Goal: Transaction & Acquisition: Download file/media

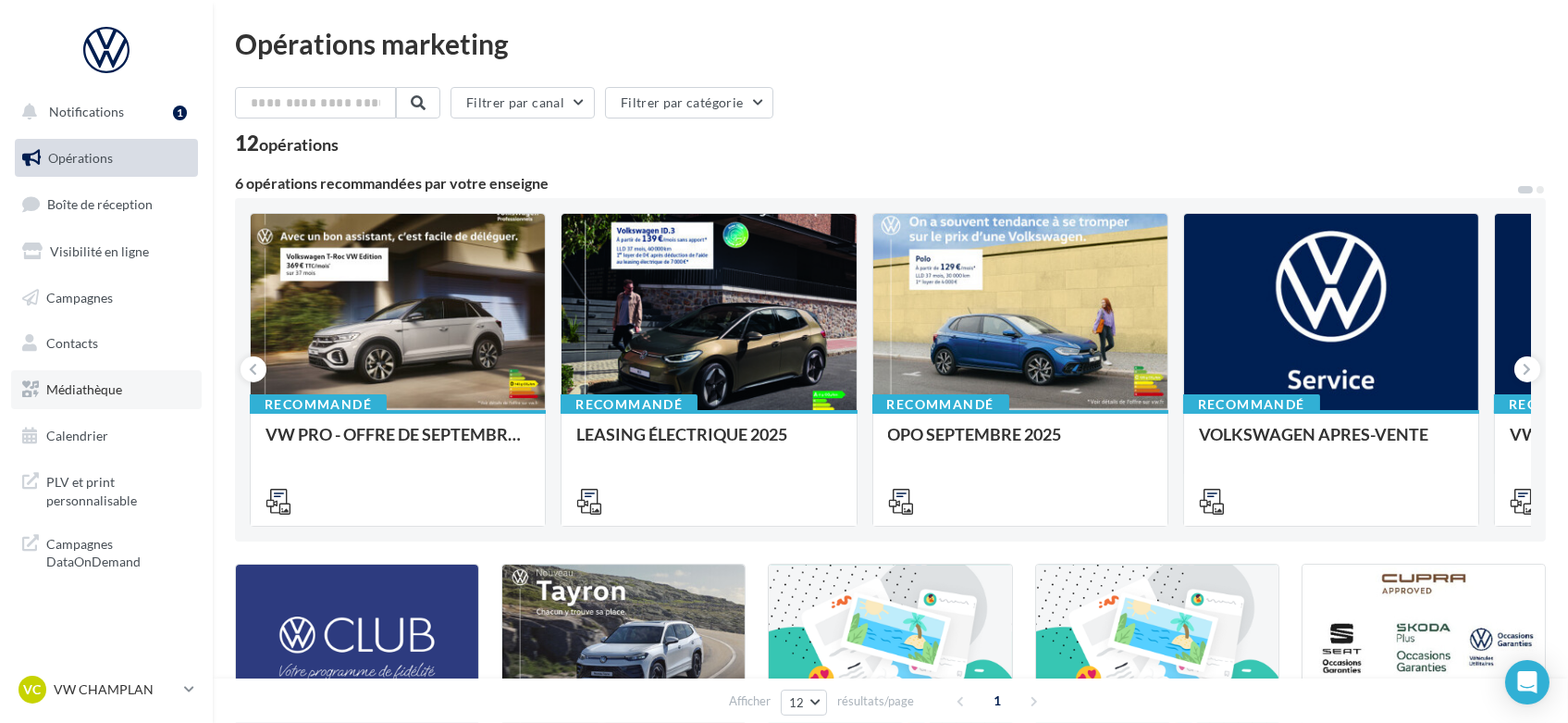
click at [96, 391] on span "Médiathèque" at bounding box center [84, 389] width 75 height 15
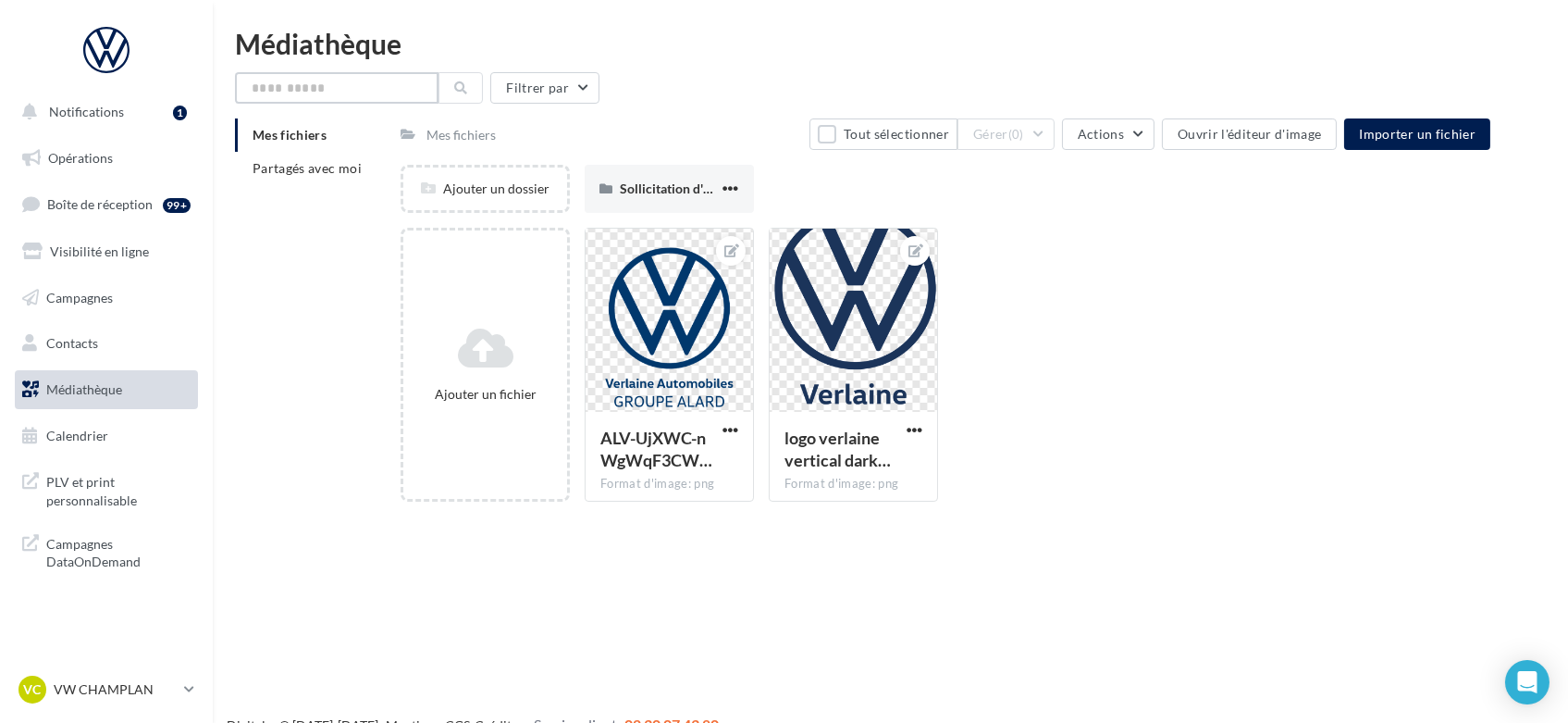
click at [357, 88] on input "text" at bounding box center [337, 88] width 203 height 32
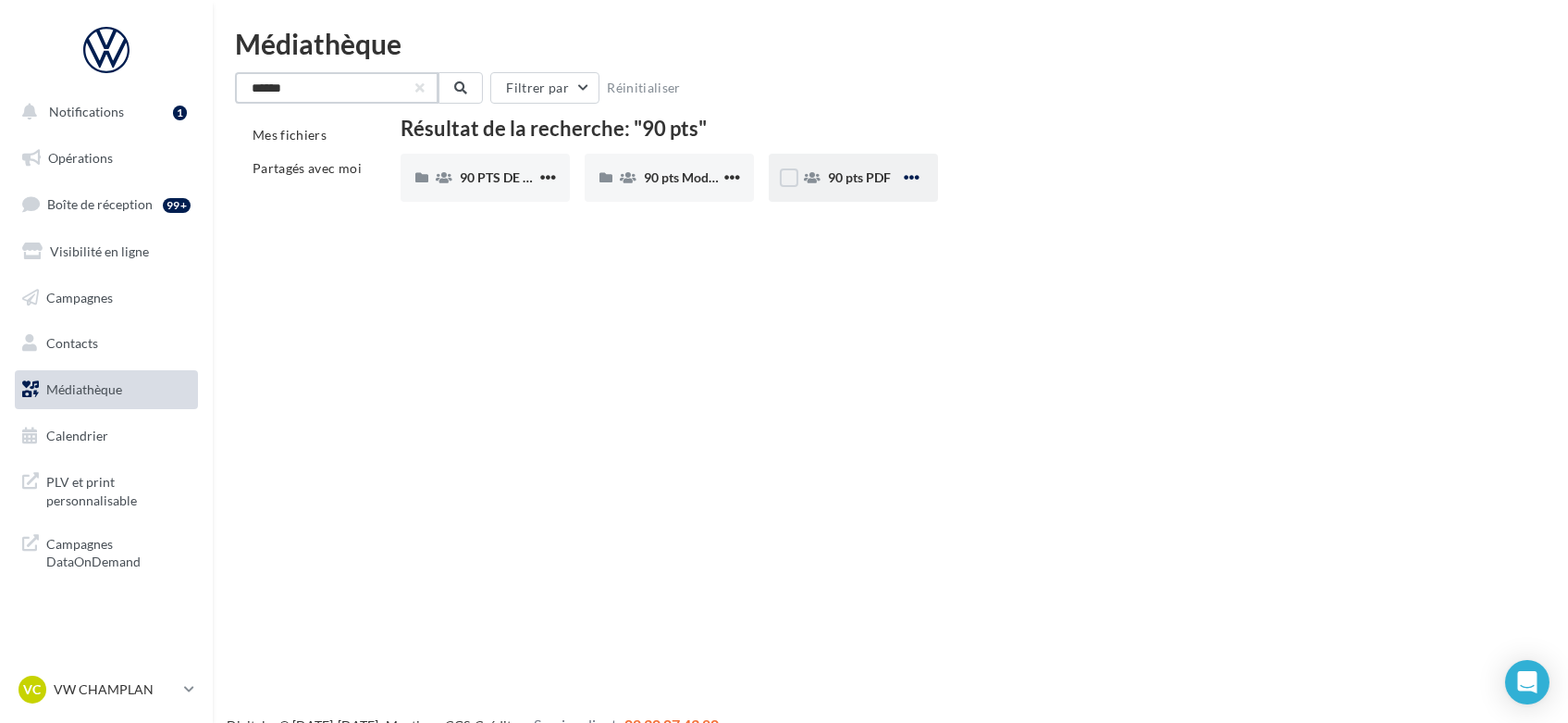
type input "******"
click at [918, 181] on span "button" at bounding box center [911, 177] width 15 height 15
click at [863, 169] on span "90 pts PDF" at bounding box center [859, 177] width 63 height 15
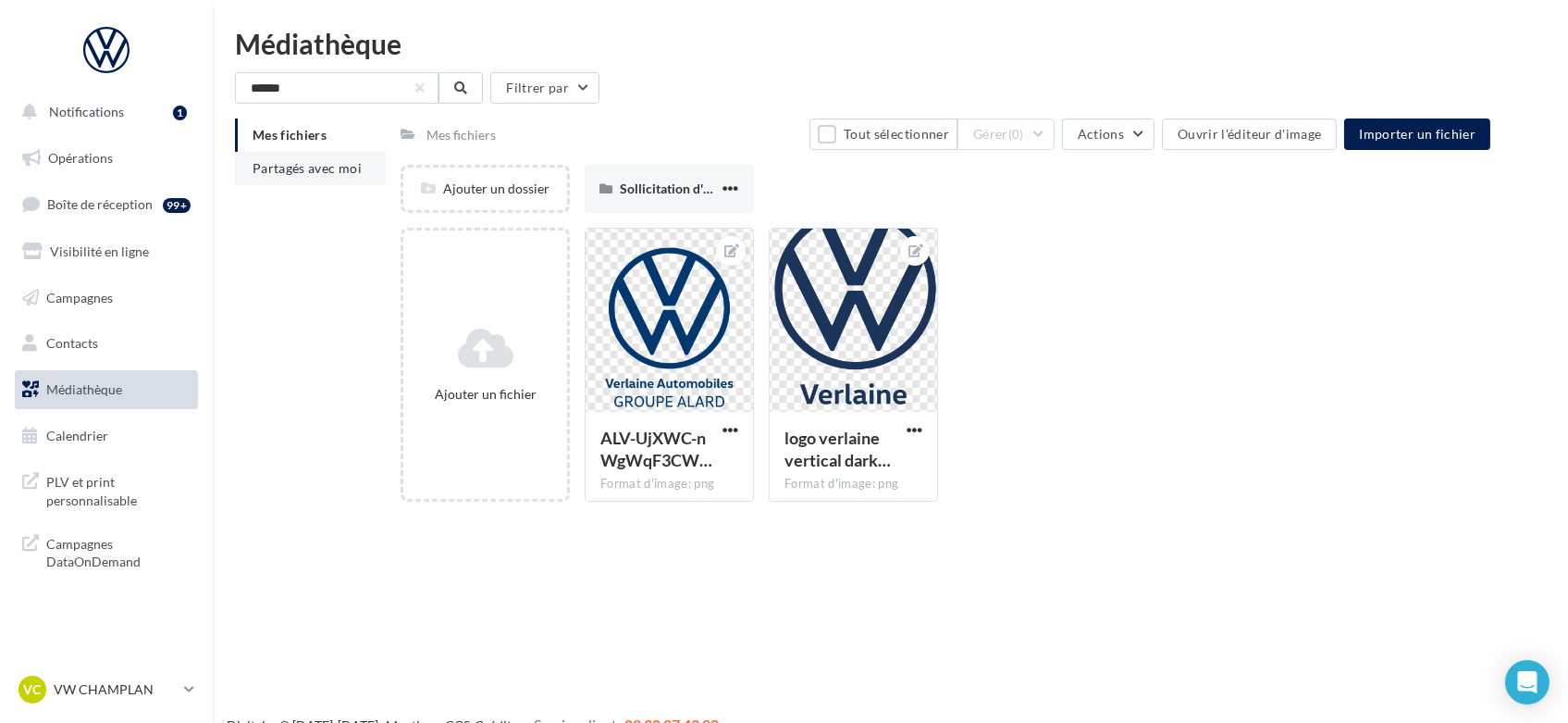
click at [288, 158] on li "Partagés avec moi" at bounding box center [311, 168] width 151 height 33
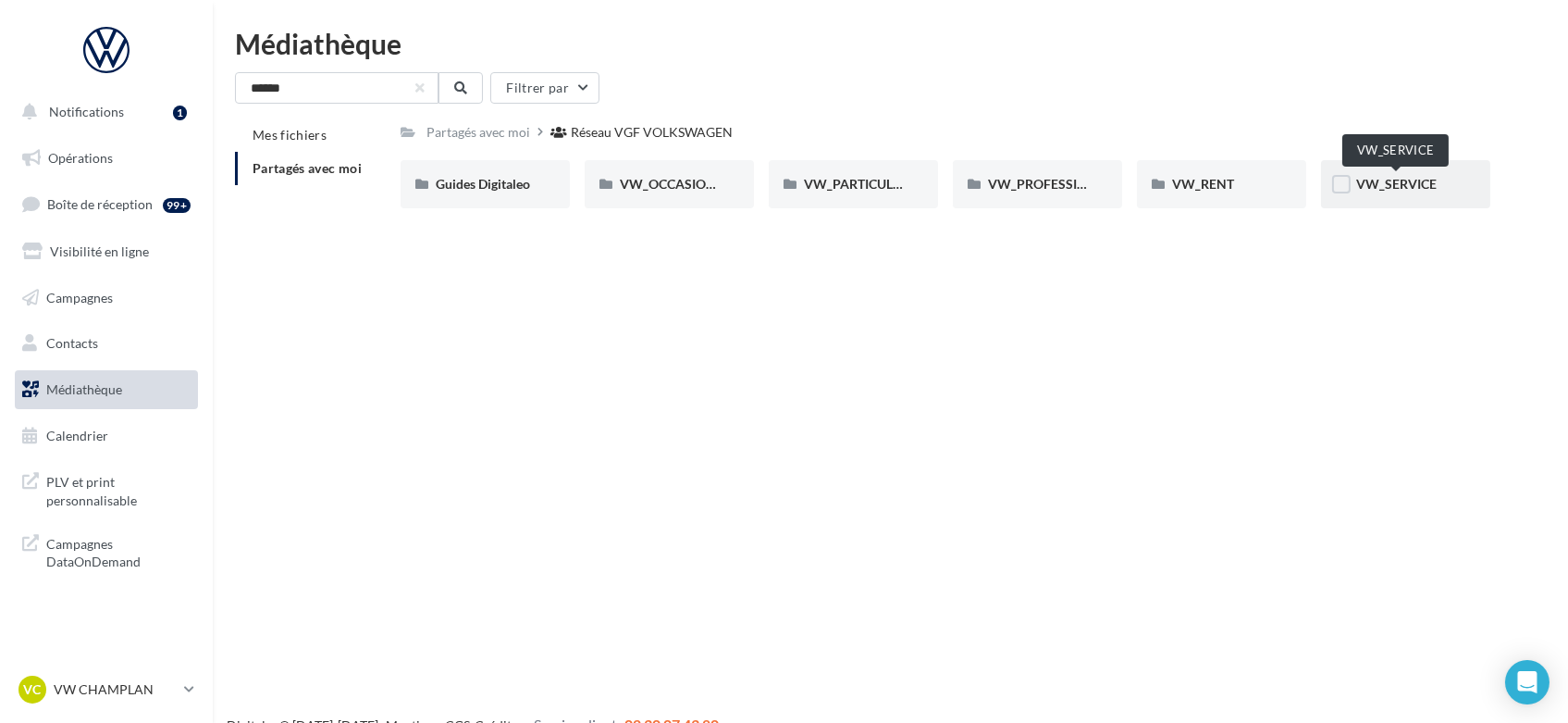
click at [1418, 176] on span "VW_SERVICE" at bounding box center [1396, 184] width 80 height 15
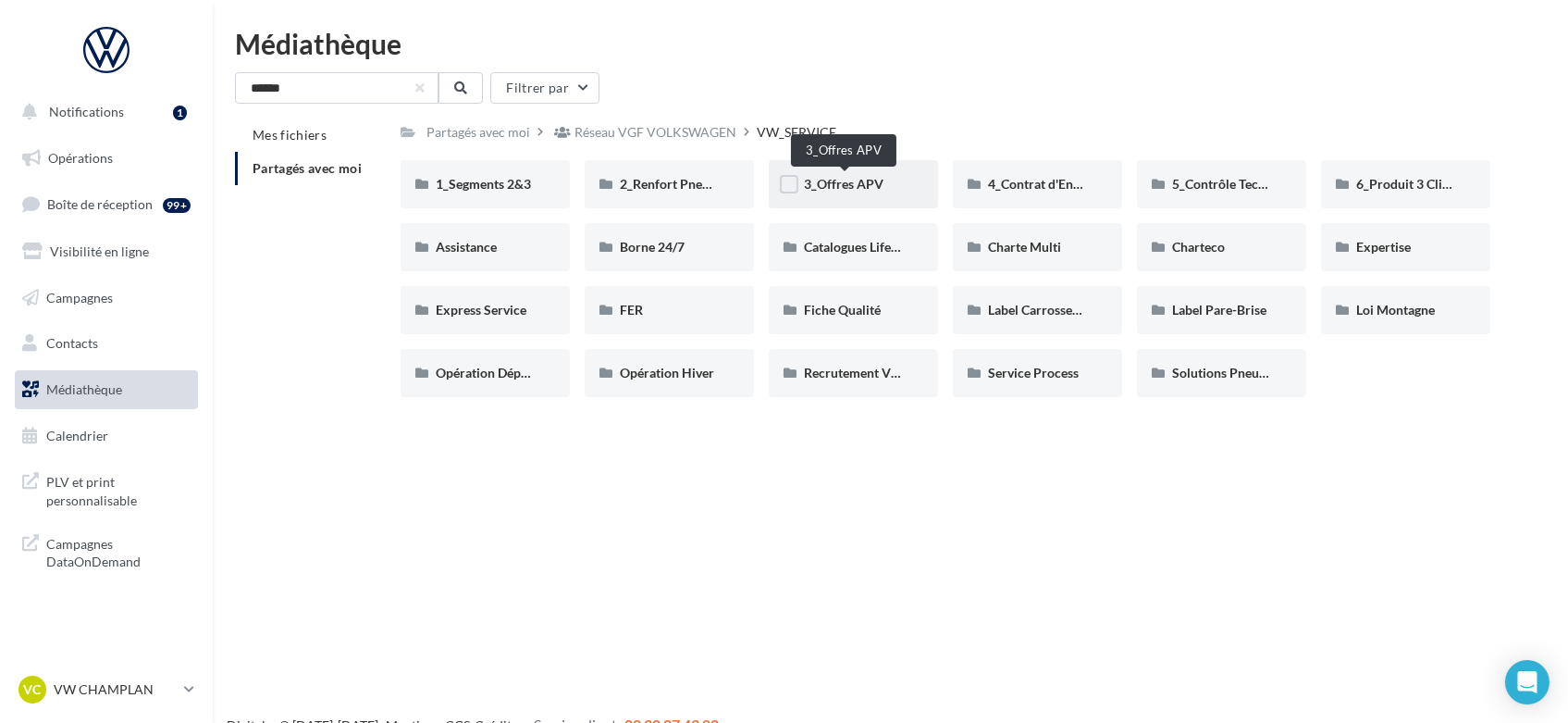
click at [847, 184] on span "3_Offres APV" at bounding box center [843, 184] width 79 height 15
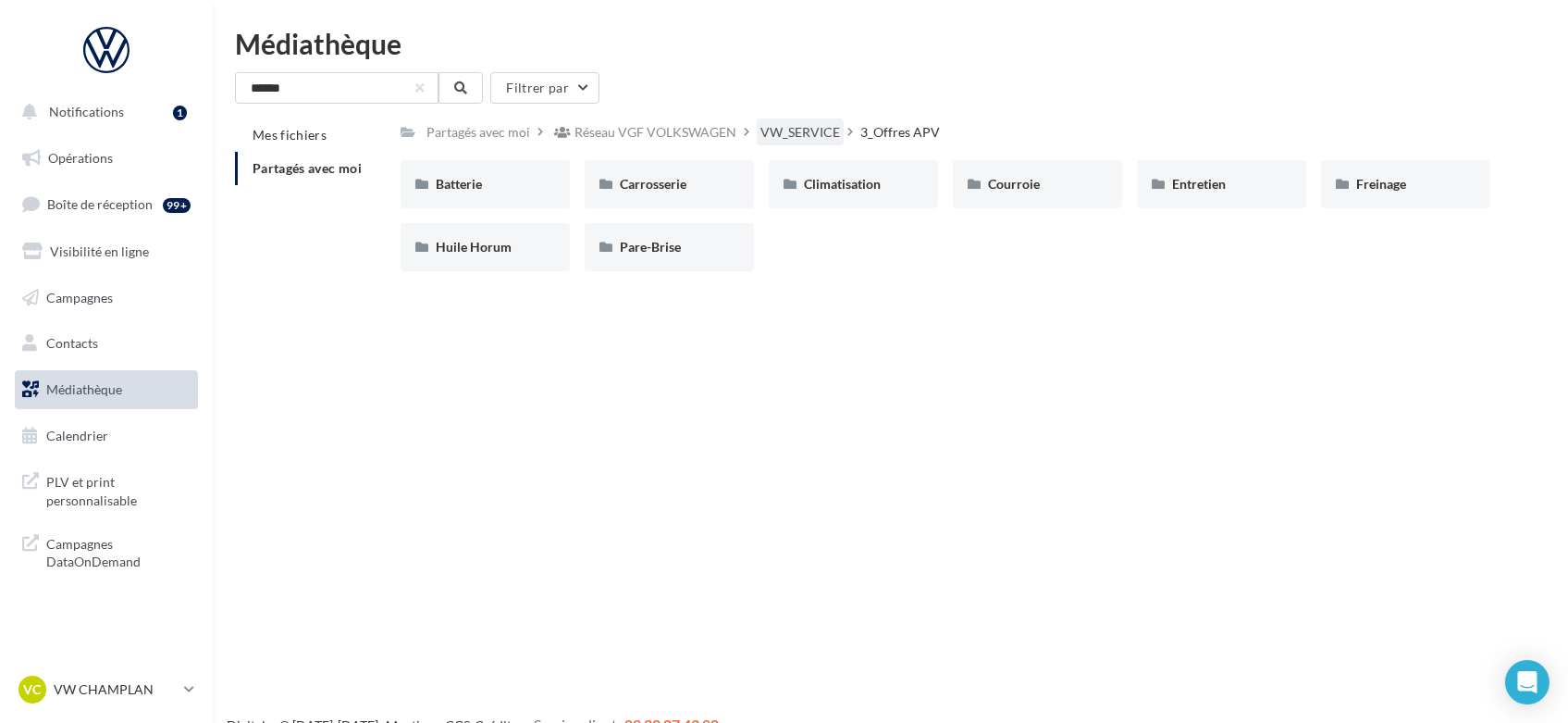
click at [805, 132] on div "VW_SERVICE" at bounding box center [800, 132] width 79 height 18
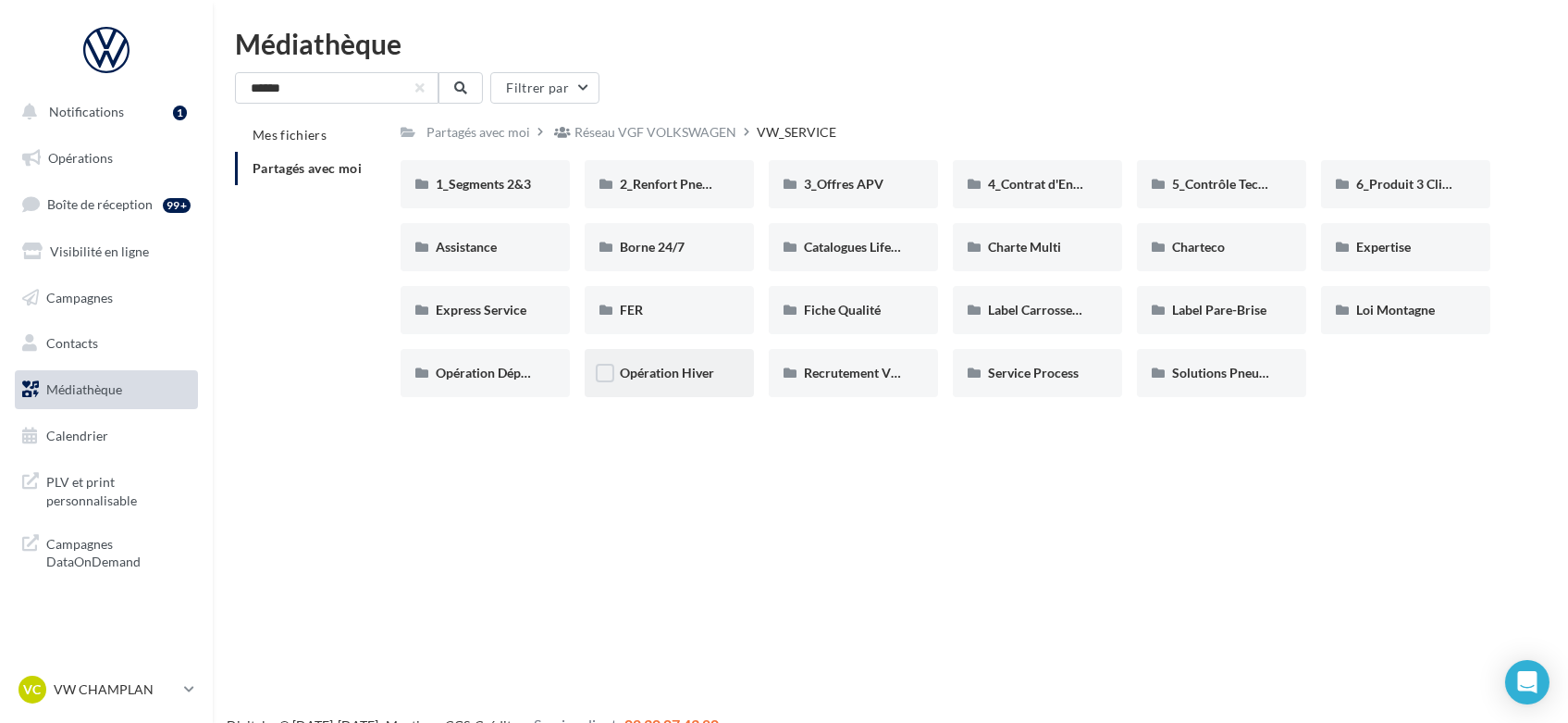
click at [668, 381] on div "Opération Hiver" at bounding box center [669, 373] width 99 height 18
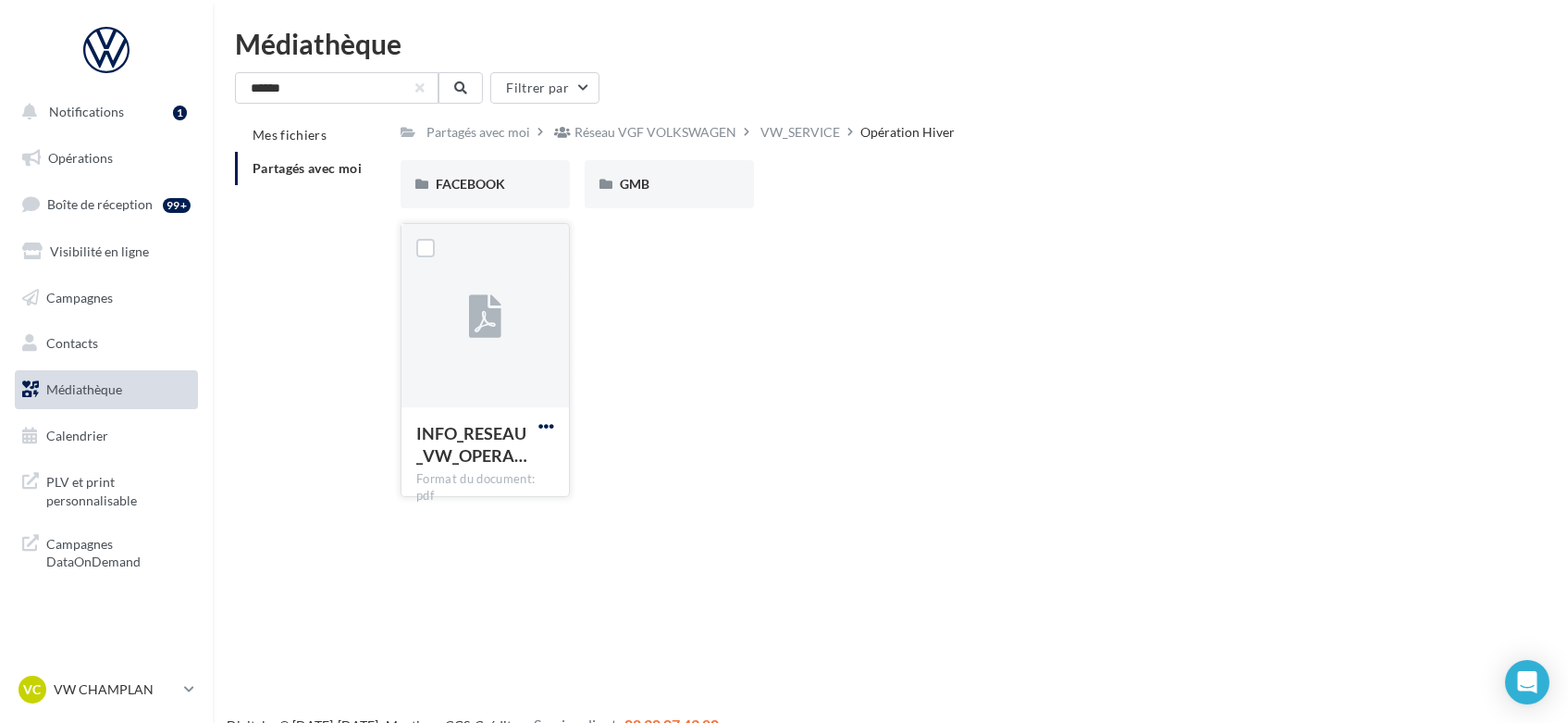
click at [542, 420] on span "button" at bounding box center [546, 426] width 15 height 15
click at [473, 457] on button "Télécharger" at bounding box center [464, 463] width 185 height 48
click at [784, 123] on div "VW_SERVICE" at bounding box center [800, 132] width 79 height 18
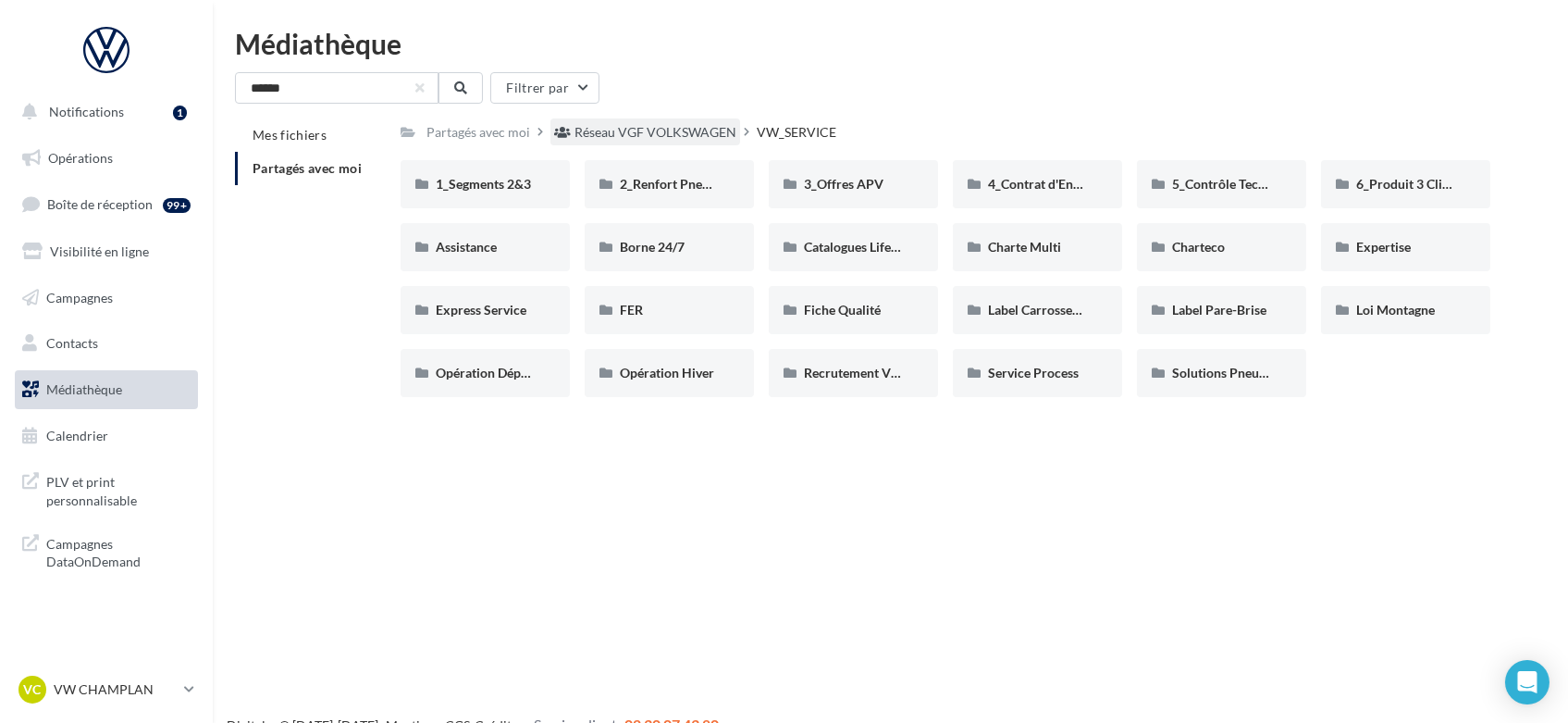
click at [633, 137] on div "Réseau VGF VOLKSWAGEN" at bounding box center [655, 132] width 162 height 18
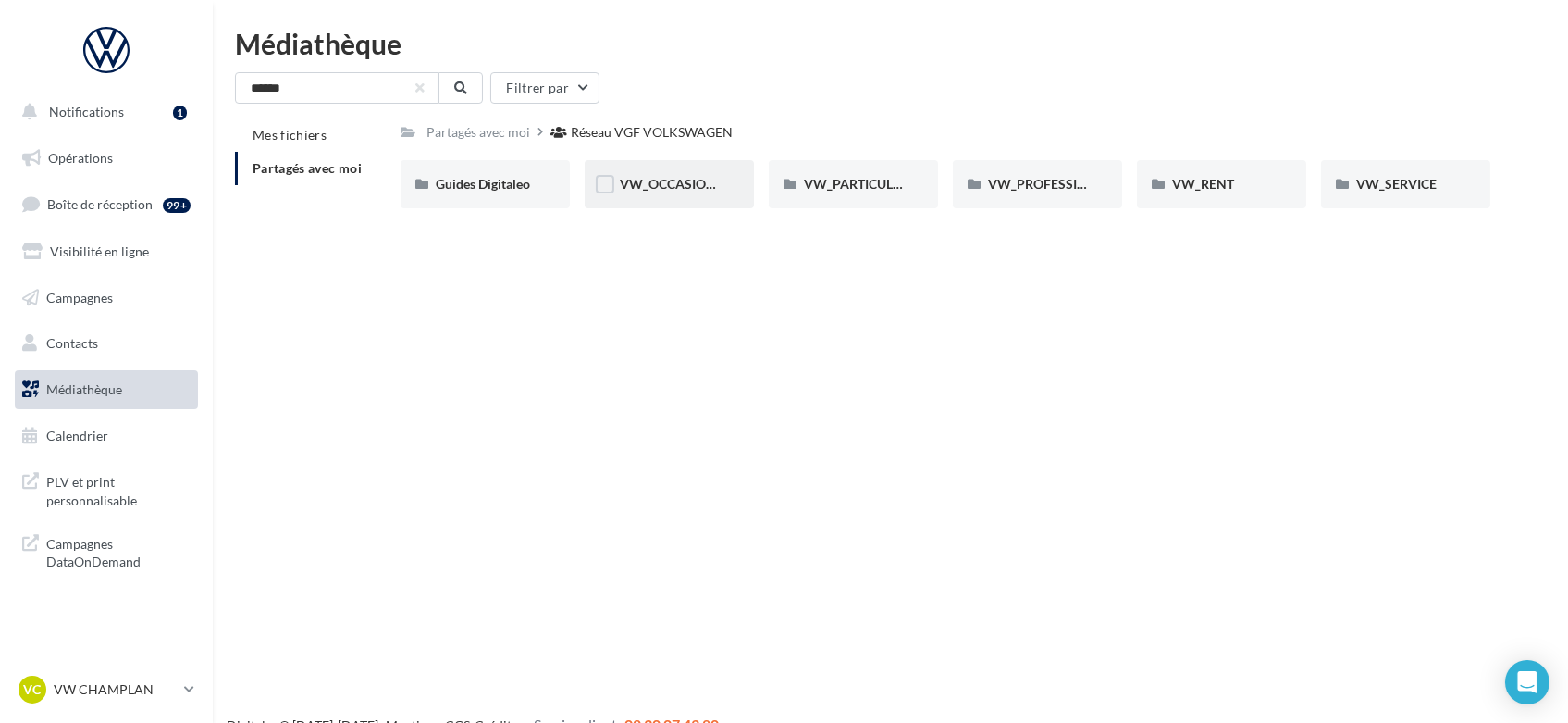
click at [680, 200] on div "VW_OCCASIONS_GARANTIES" at bounding box center [668, 184] width 169 height 48
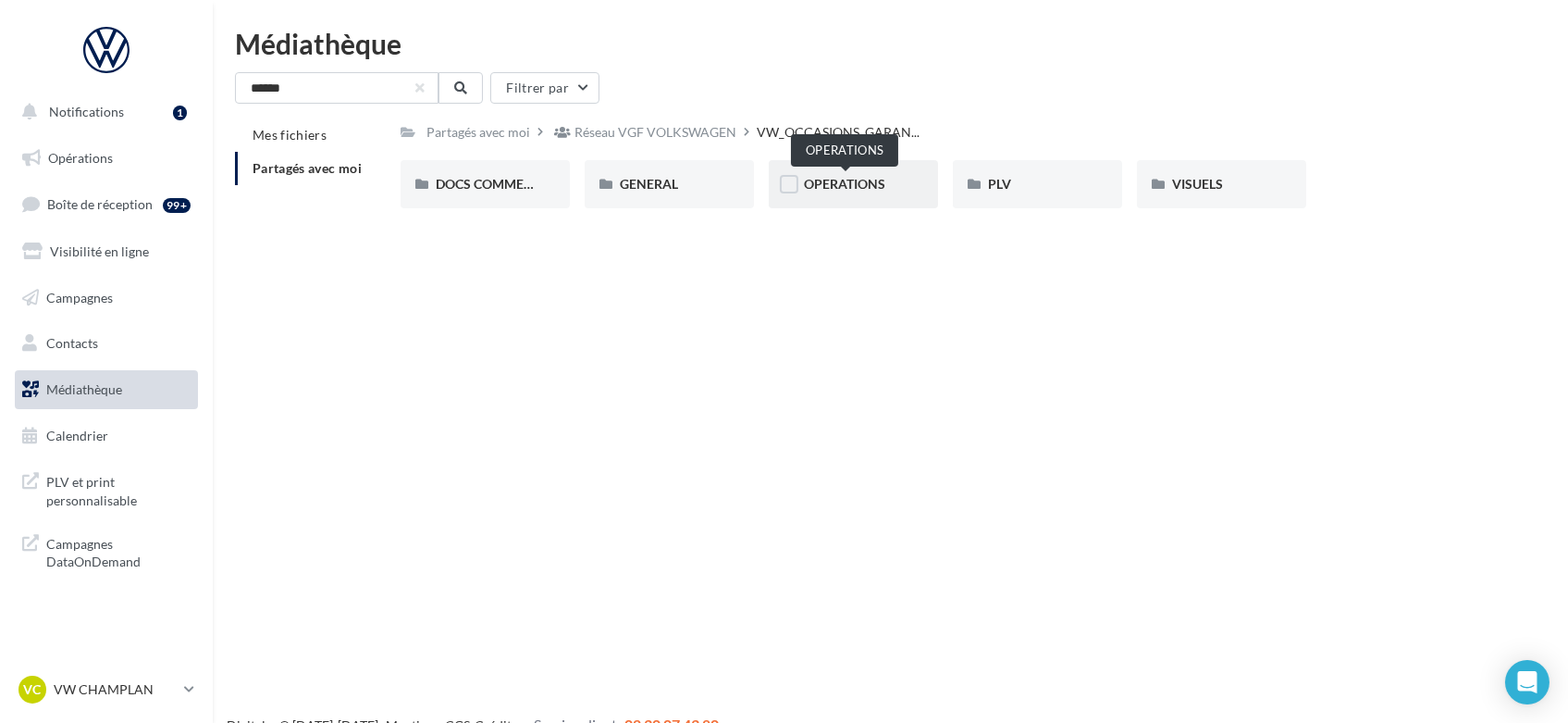
click at [825, 186] on span "OPERATIONS" at bounding box center [844, 184] width 81 height 15
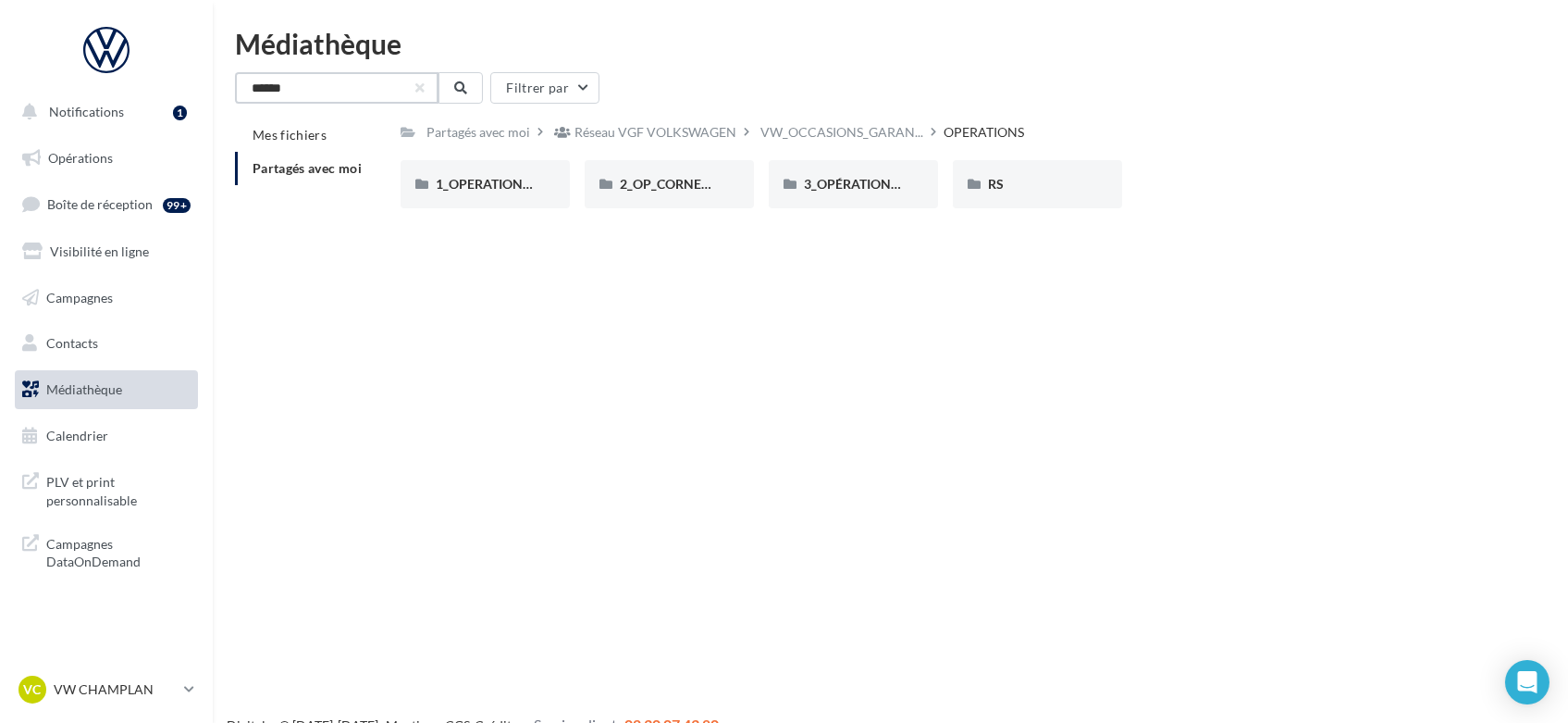
click at [332, 86] on input "******" at bounding box center [337, 88] width 203 height 32
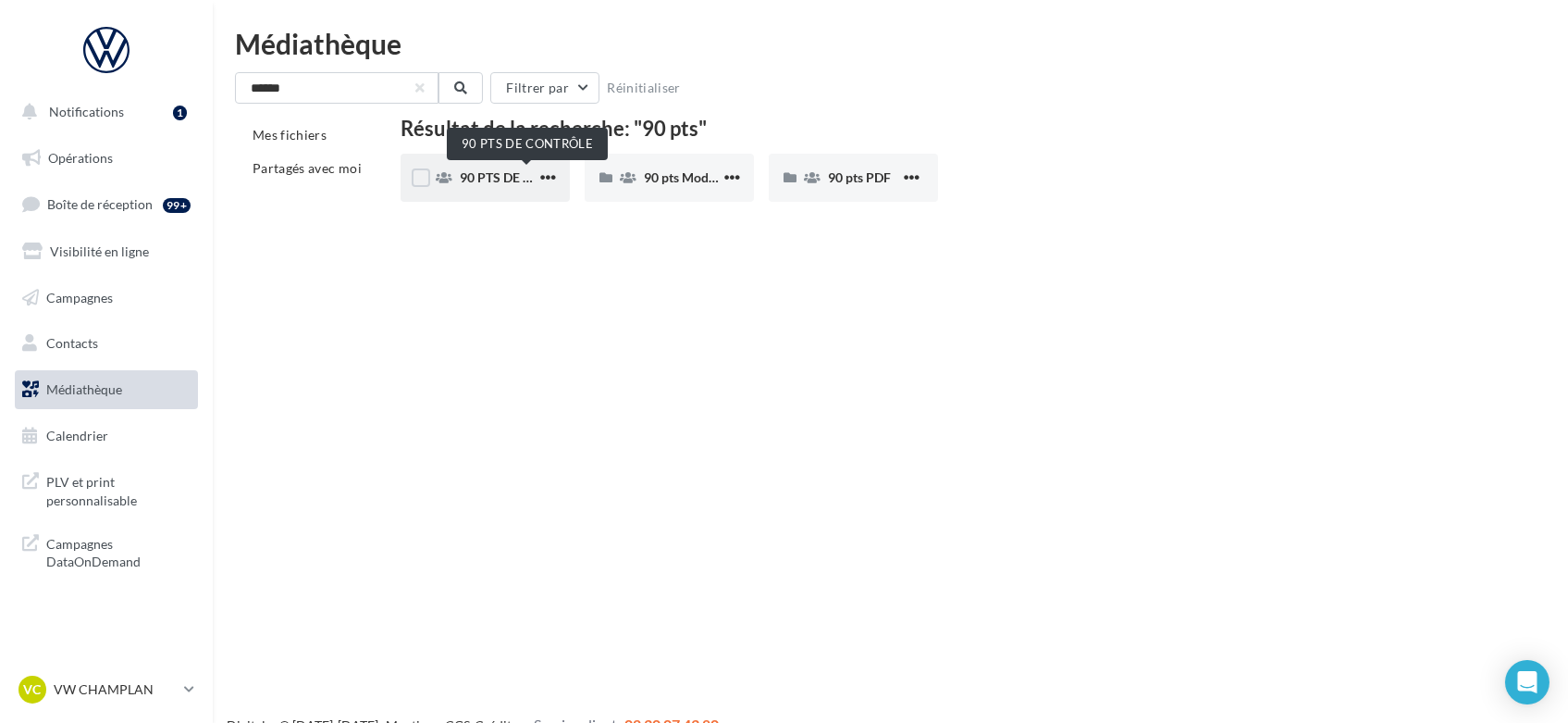
click at [488, 180] on span "90 PTS DE CONTRÔLE" at bounding box center [525, 177] width 132 height 15
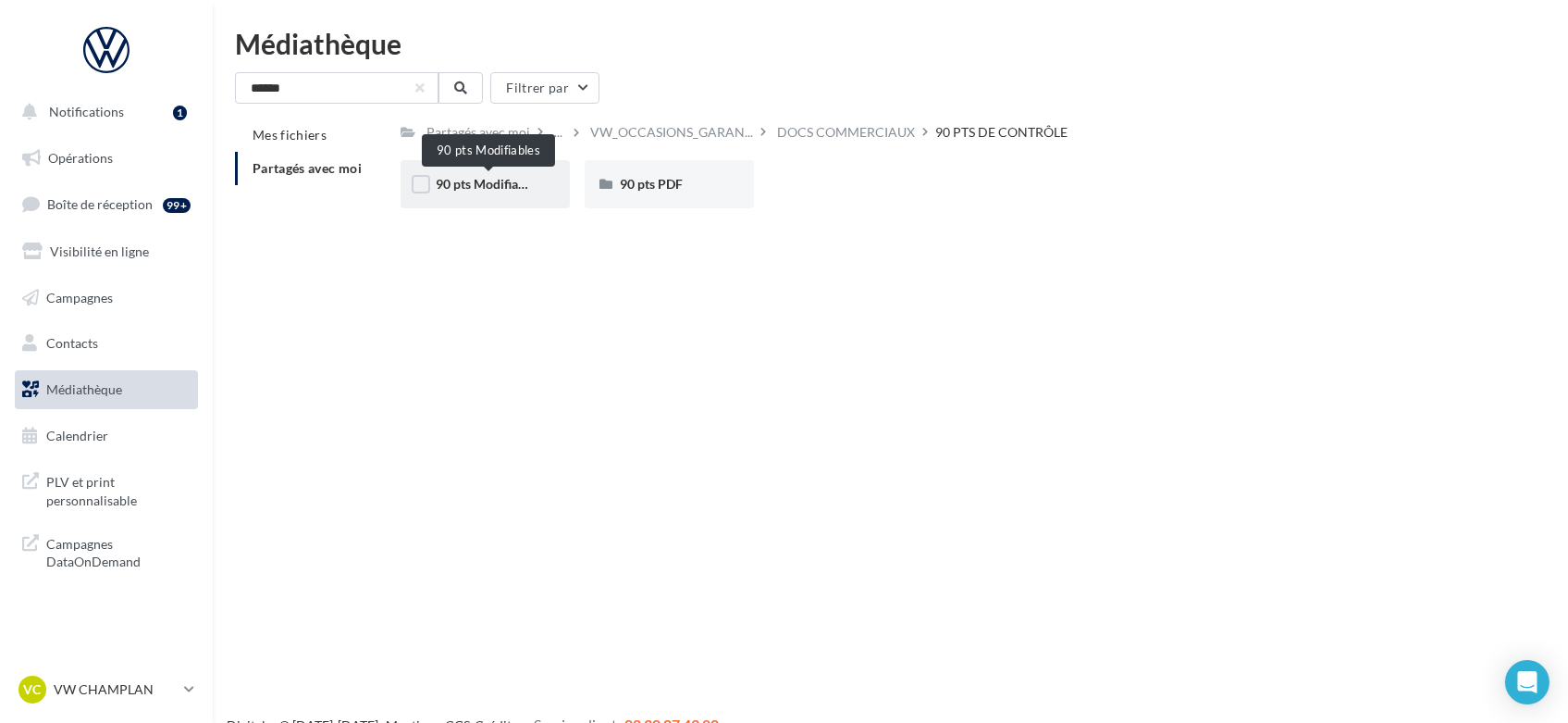
click at [498, 187] on span "90 pts Modifiables" at bounding box center [488, 184] width 105 height 15
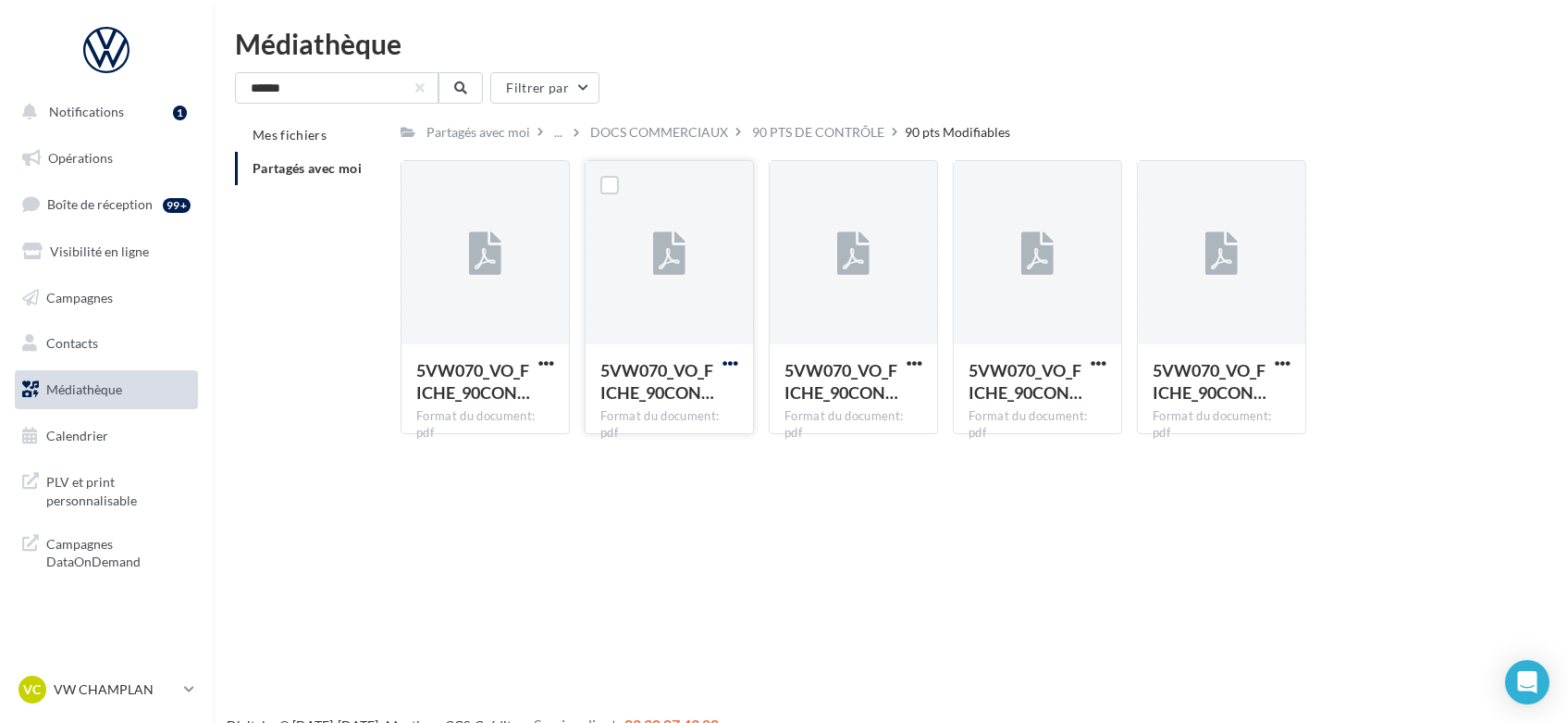
click at [724, 363] on span "button" at bounding box center [730, 363] width 15 height 15
click at [629, 398] on button "Télécharger" at bounding box center [649, 400] width 185 height 48
click at [813, 137] on div "90 PTS DE CONTRÔLE" at bounding box center [817, 132] width 133 height 18
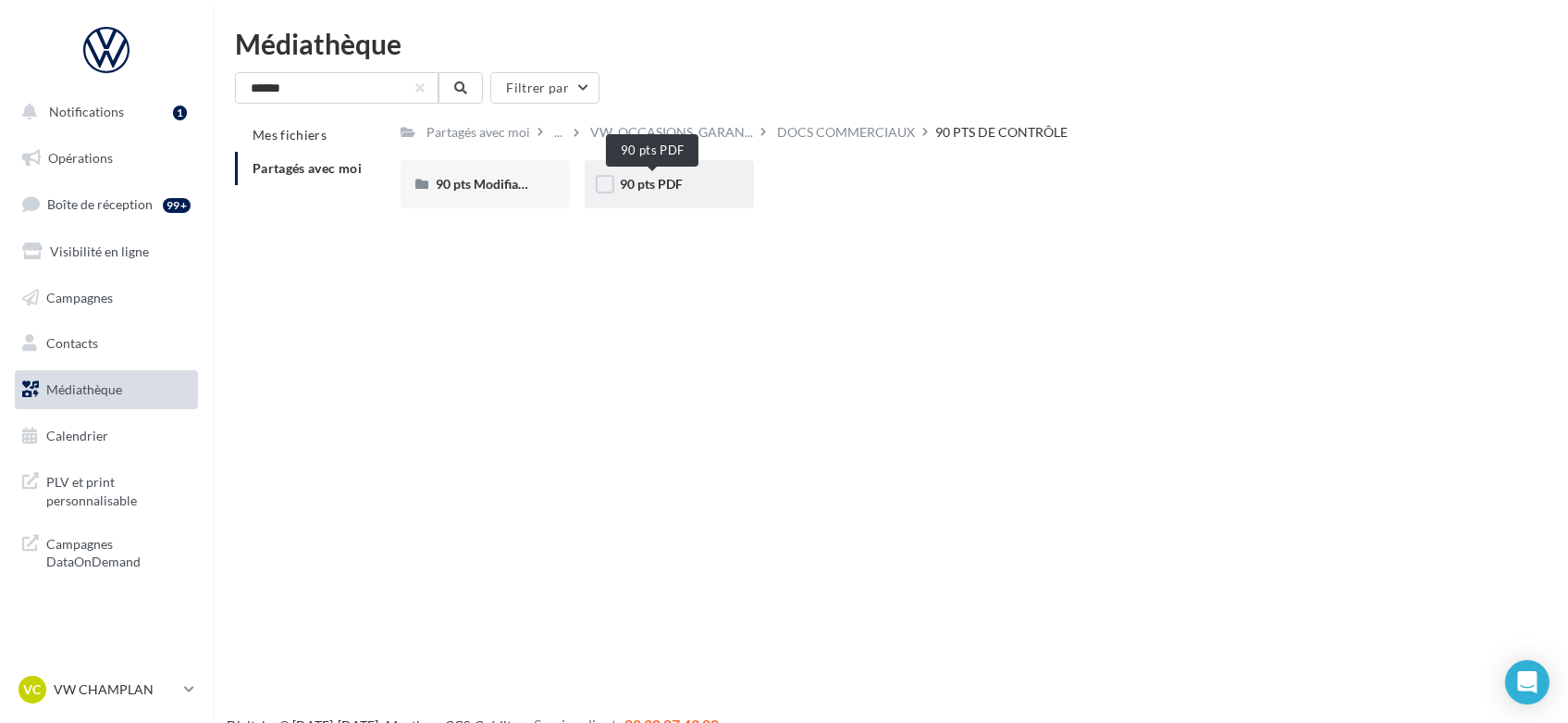
click at [659, 182] on span "90 pts PDF" at bounding box center [651, 184] width 63 height 15
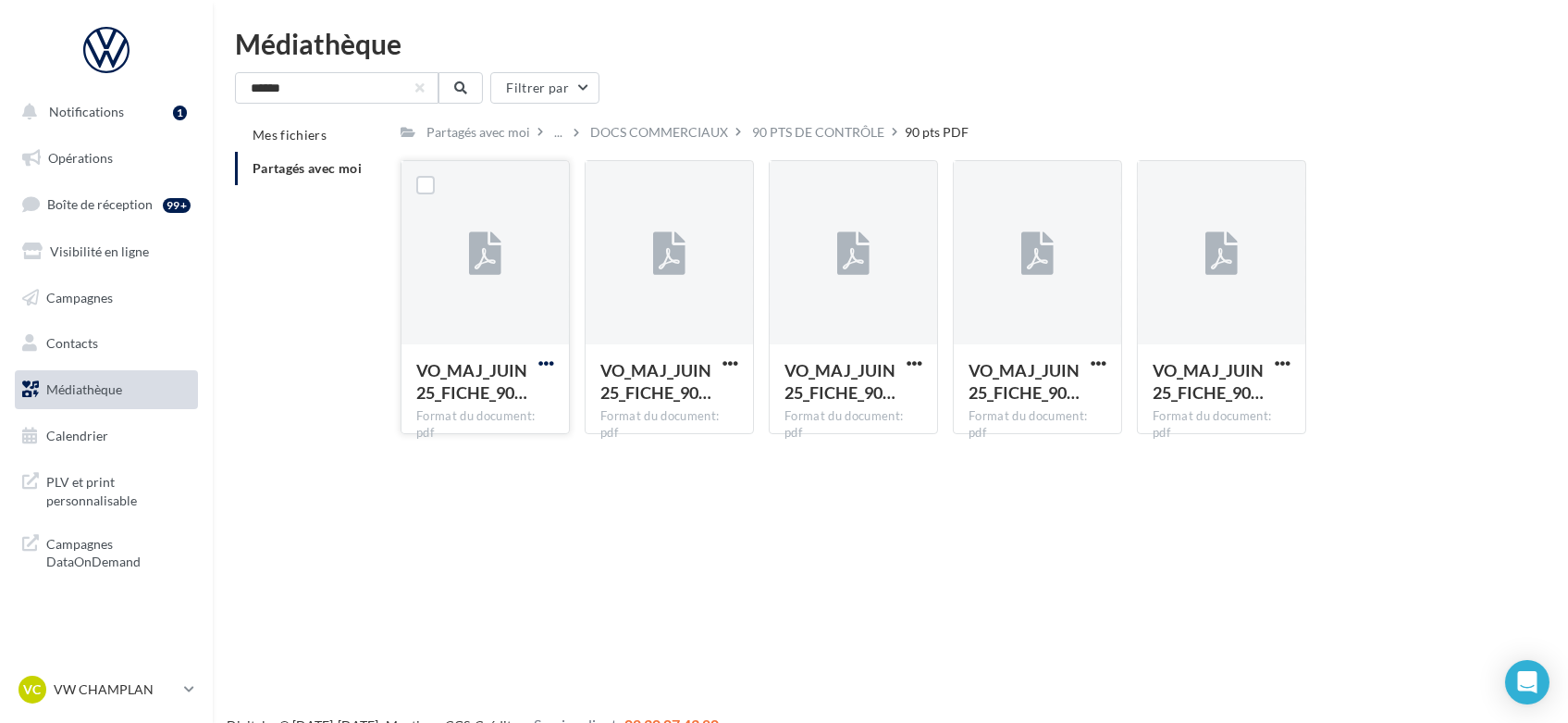
click at [544, 364] on span "button" at bounding box center [546, 363] width 15 height 15
click at [481, 398] on button "Télécharger" at bounding box center [464, 400] width 185 height 48
click at [918, 364] on span "button" at bounding box center [914, 363] width 15 height 15
click at [861, 396] on button "Télécharger" at bounding box center [833, 400] width 185 height 48
